Goal: Information Seeking & Learning: Learn about a topic

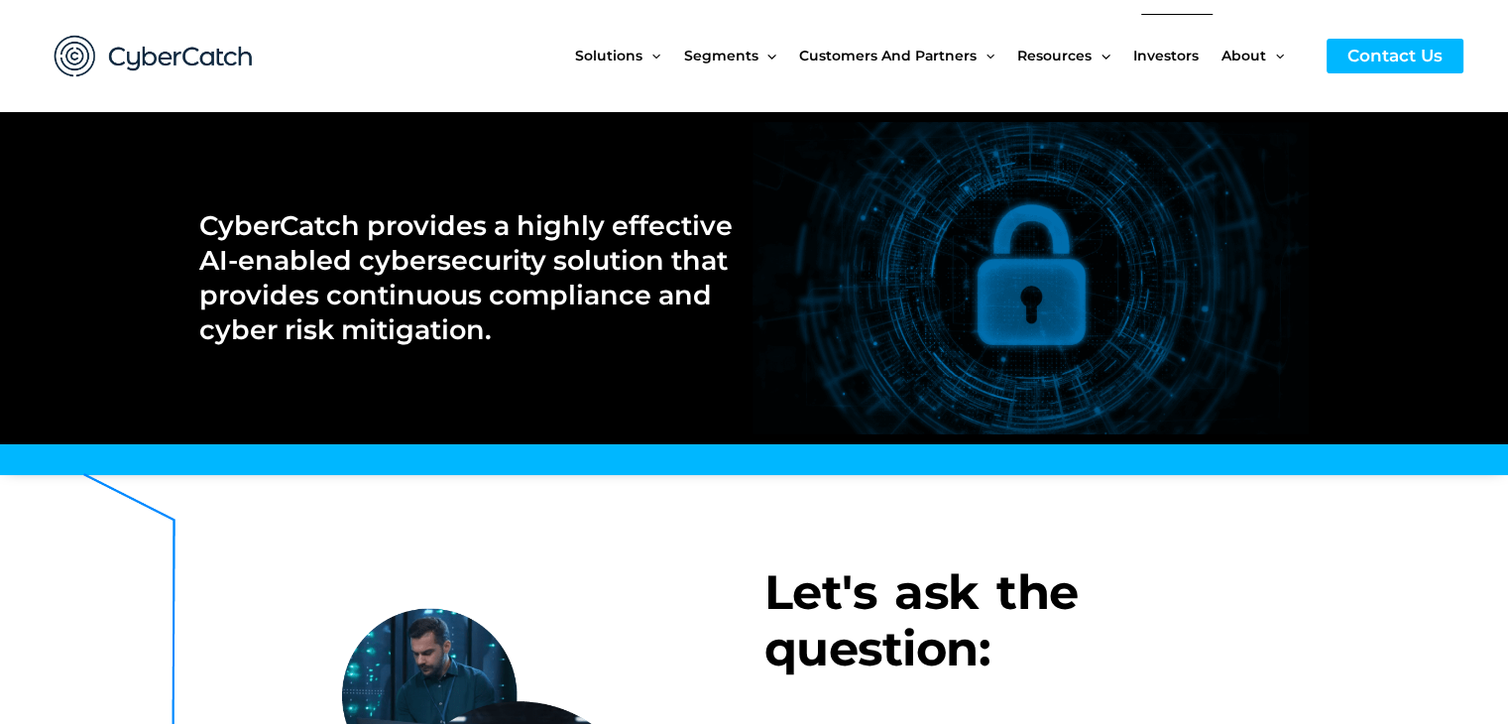
click at [1170, 59] on span "Investors" at bounding box center [1165, 55] width 65 height 83
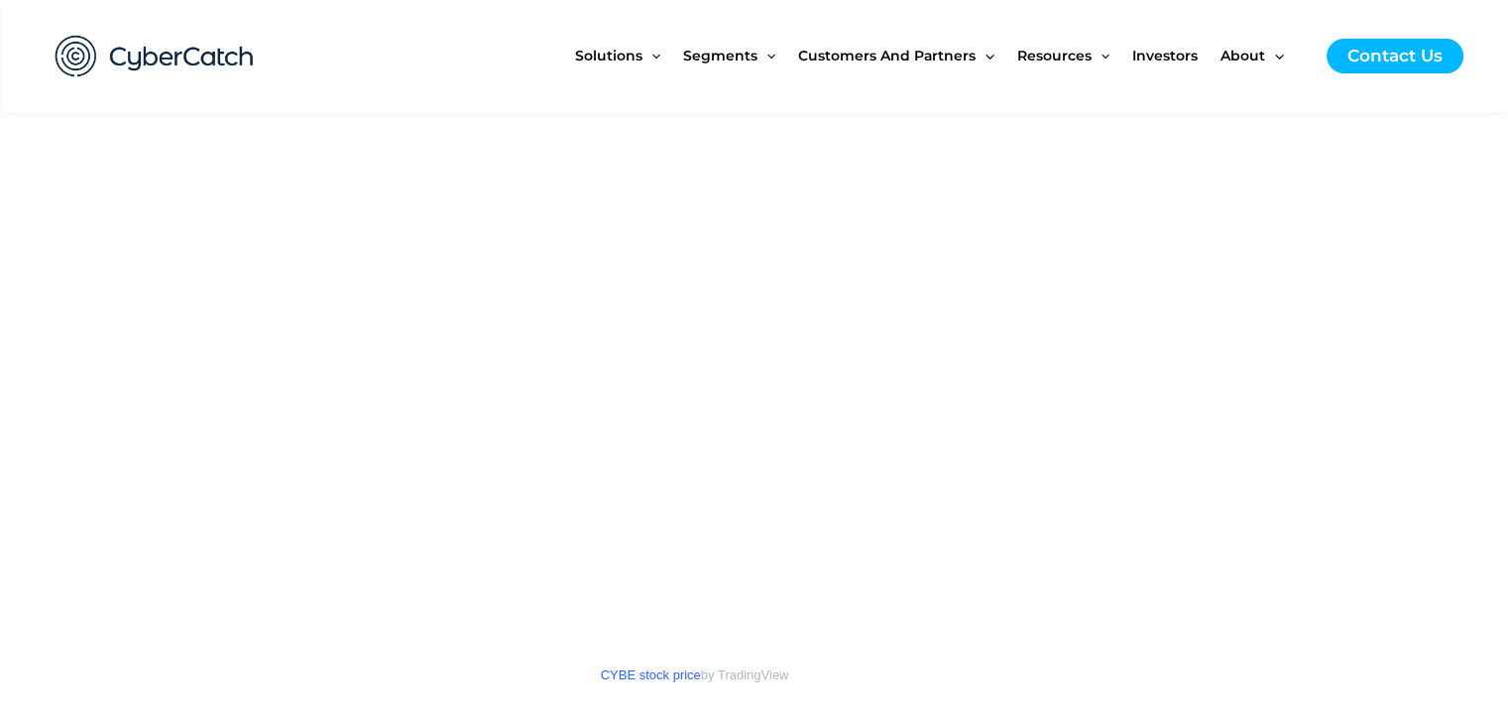
scroll to position [3272, 0]
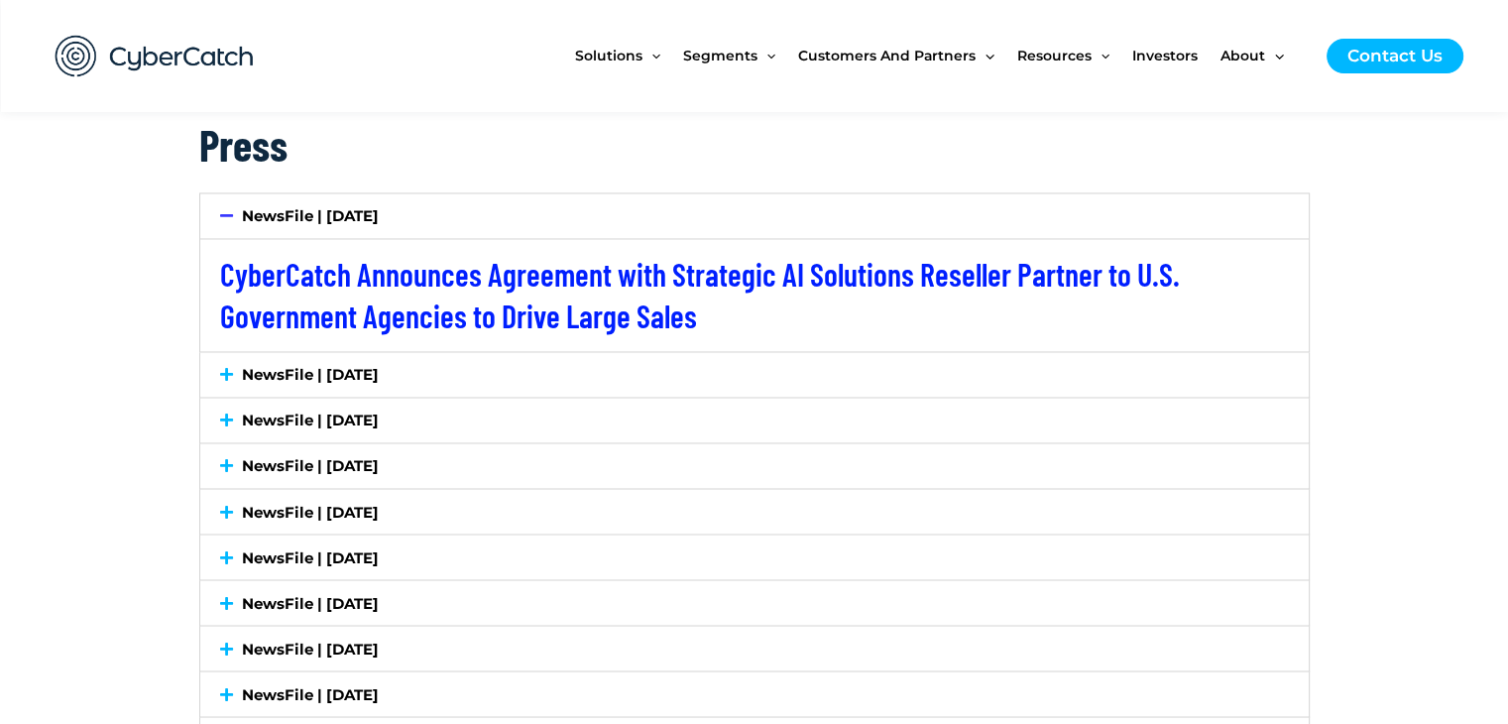
click at [508, 226] on div "NewsFile | [DATE]" at bounding box center [754, 215] width 1109 height 45
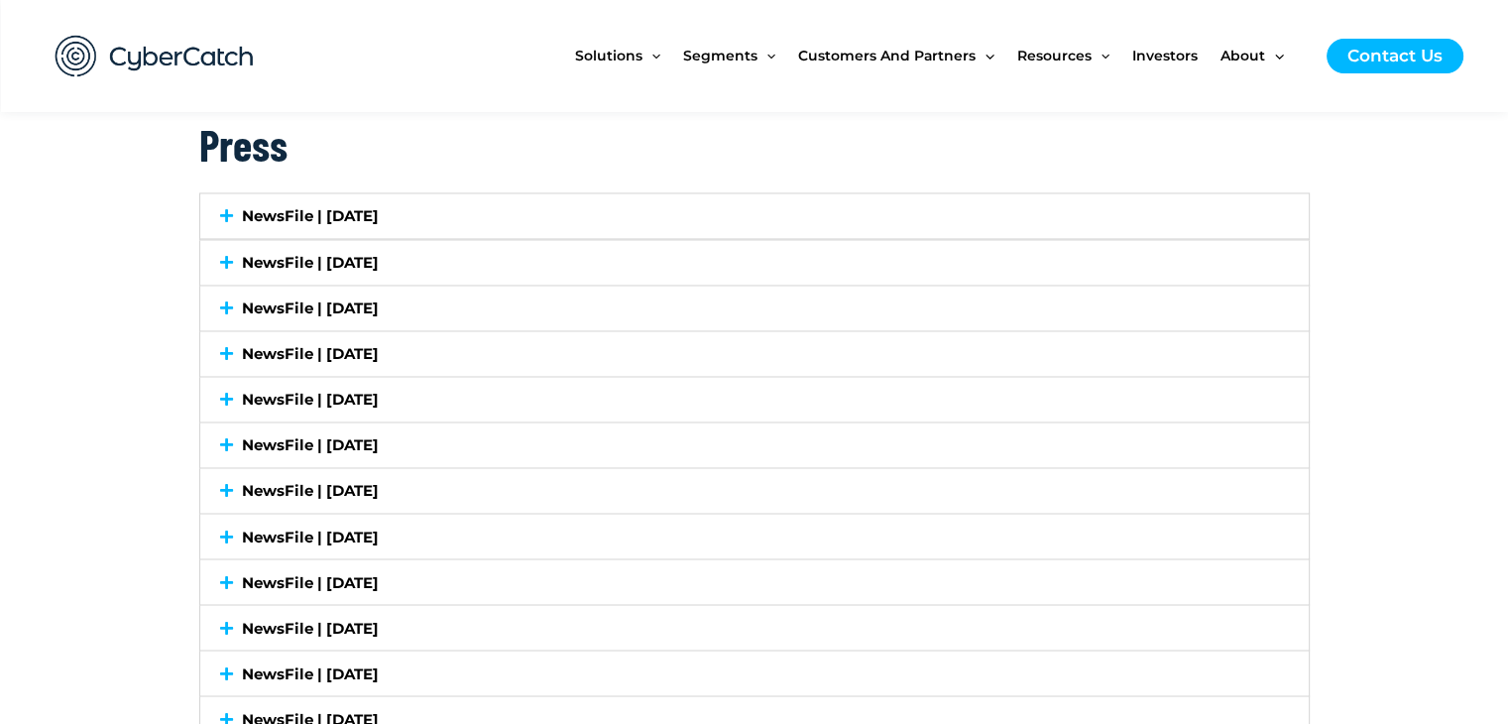
click at [433, 212] on div "NewsFile | [DATE]" at bounding box center [754, 215] width 1109 height 45
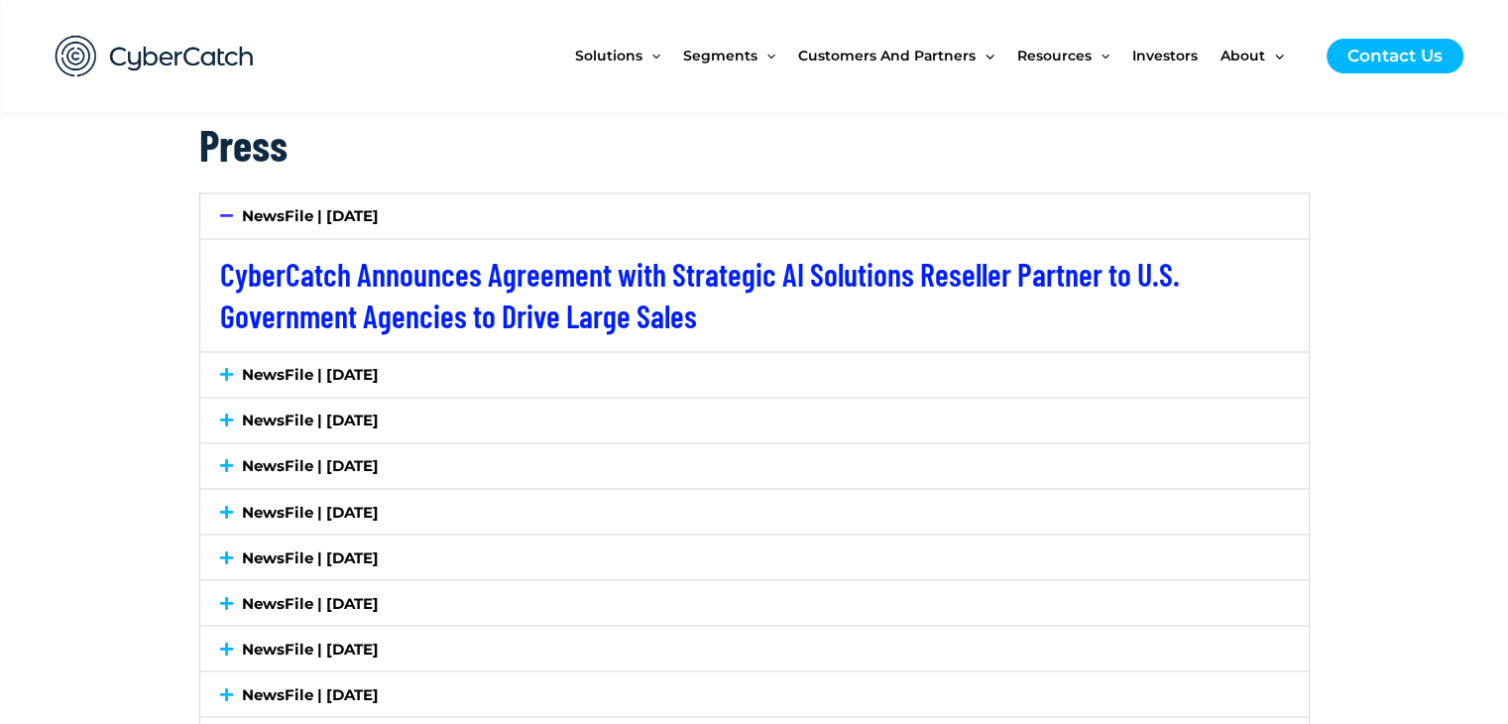
click at [433, 212] on div "NewsFile | [DATE]" at bounding box center [754, 215] width 1109 height 45
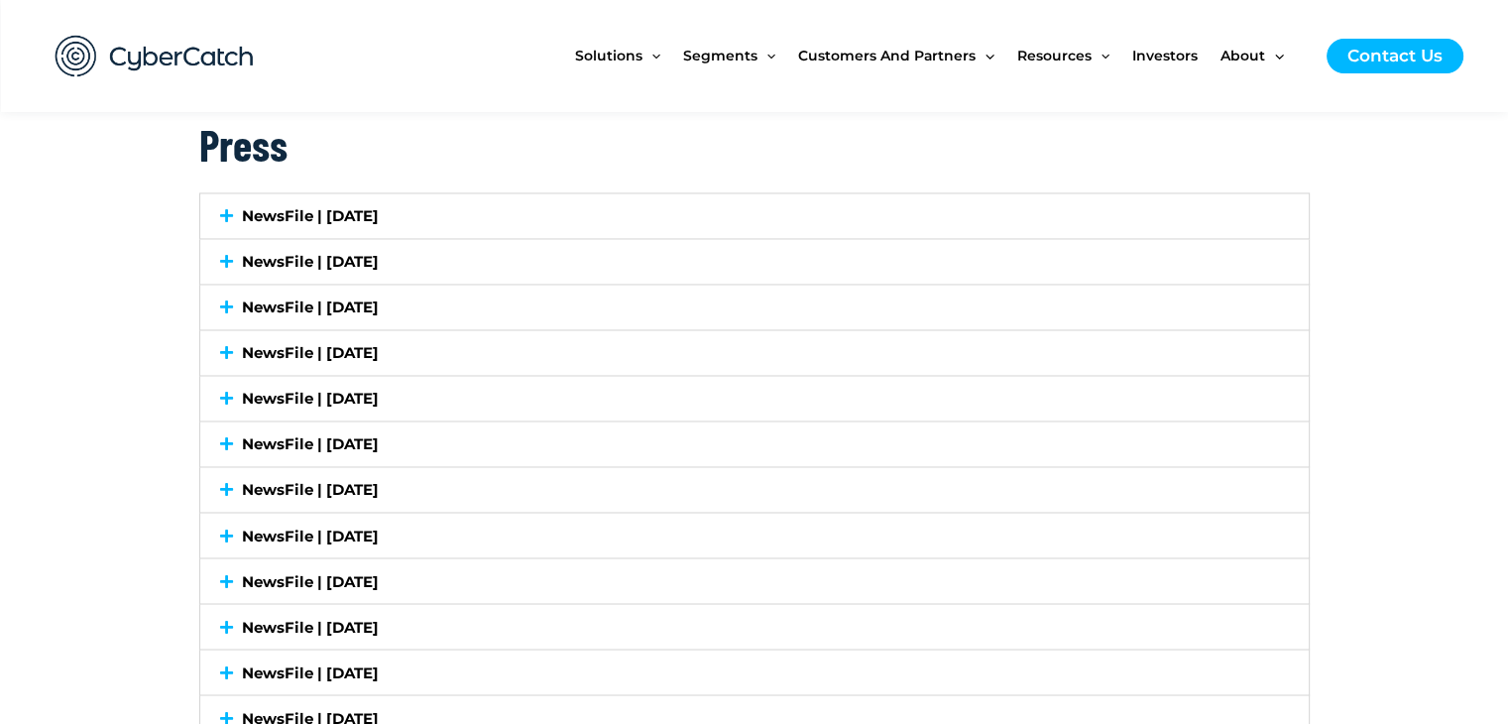
click at [456, 227] on div "NewsFile | [DATE]" at bounding box center [754, 215] width 1109 height 45
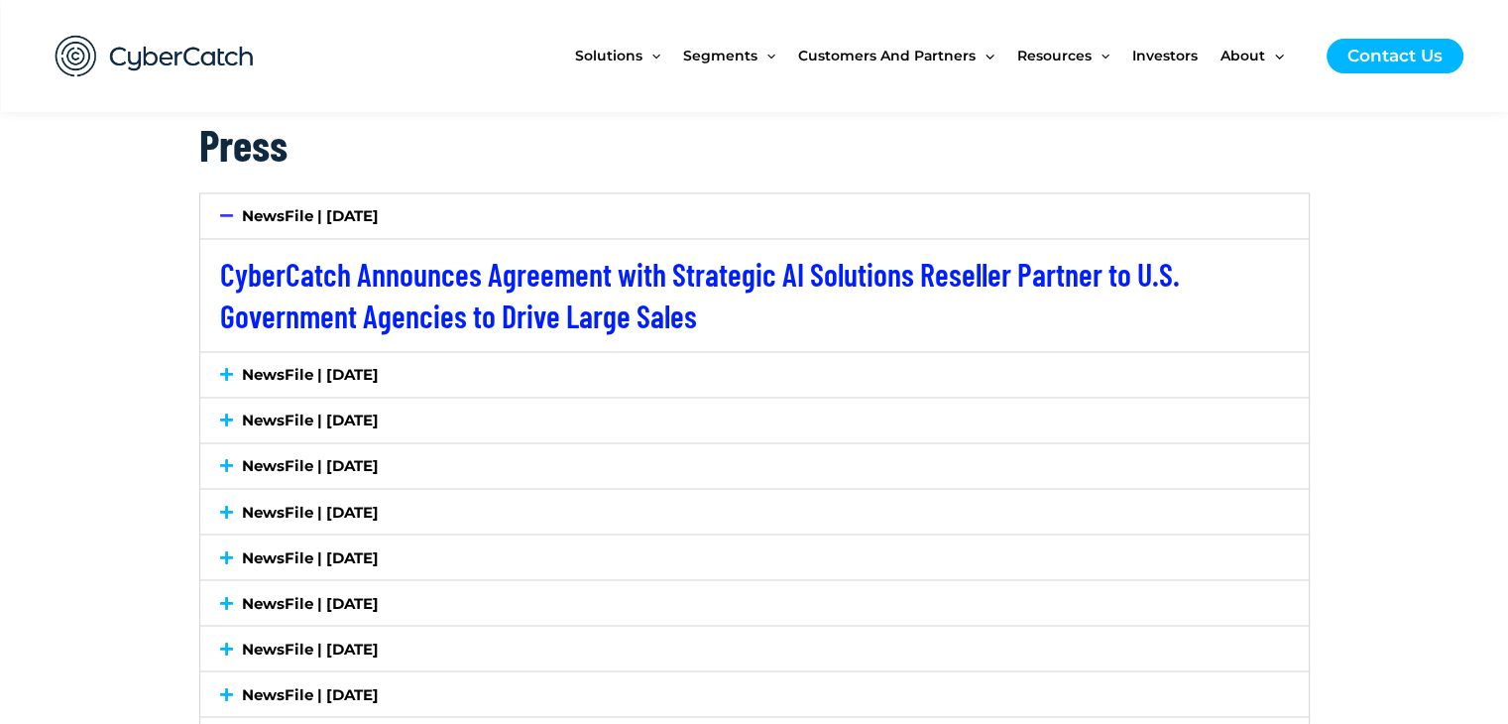
click at [575, 201] on div "NewsFile | [DATE]" at bounding box center [754, 215] width 1109 height 45
